Goal: Information Seeking & Learning: Find specific fact

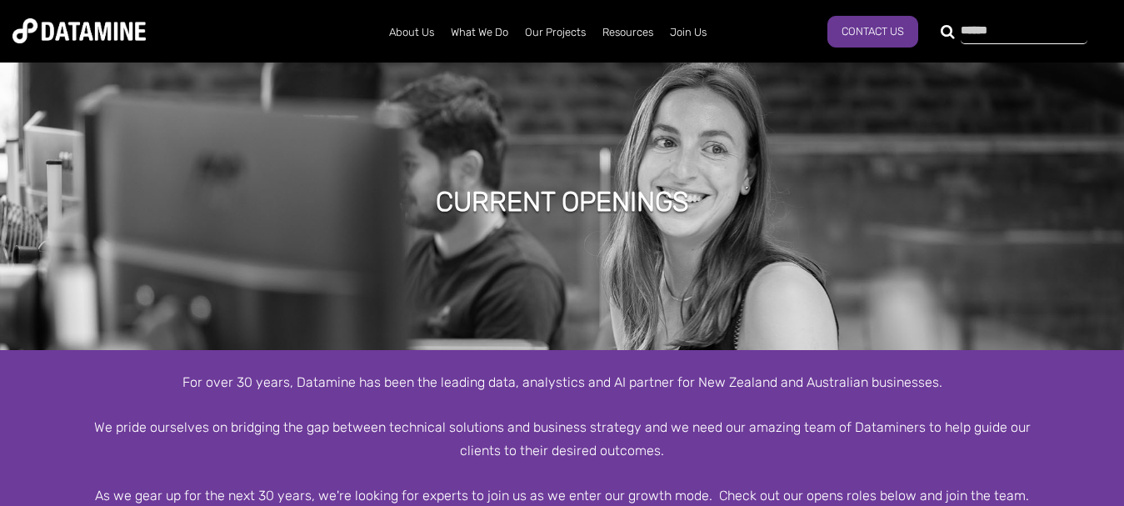
click at [960, 31] on input "text" at bounding box center [1023, 32] width 127 height 23
type input "****"
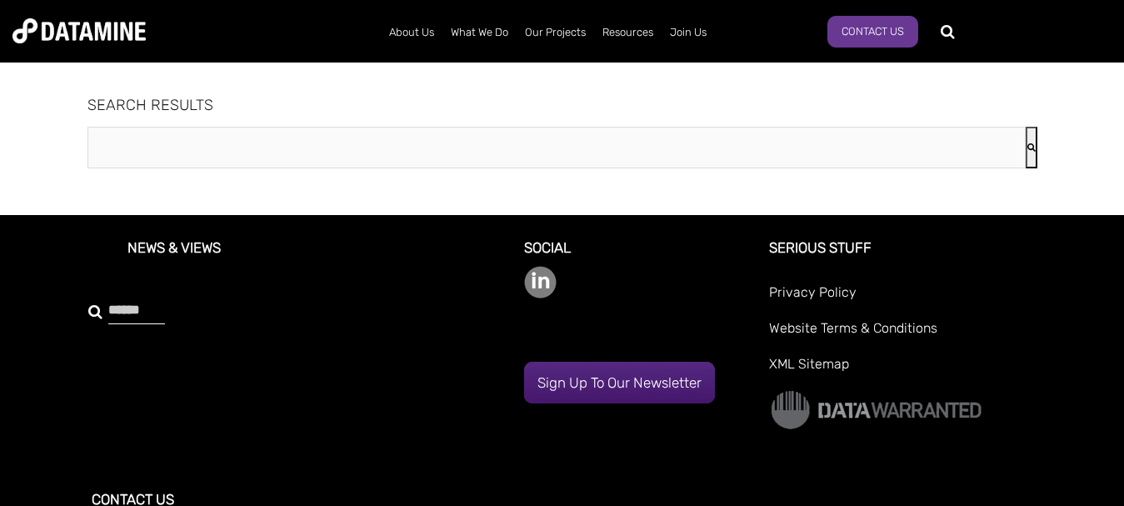
type input "****"
